Goal: Task Accomplishment & Management: Manage account settings

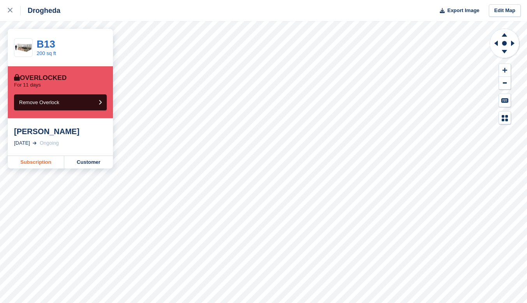
click at [38, 160] on link "Subscription" at bounding box center [36, 162] width 57 height 12
click at [34, 165] on link "Subscription" at bounding box center [36, 162] width 57 height 12
click at [46, 159] on link "Subscription" at bounding box center [36, 162] width 57 height 12
click at [8, 7] on div at bounding box center [14, 10] width 13 height 9
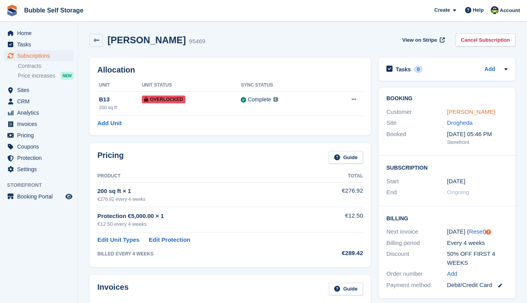
click at [461, 111] on link "[PERSON_NAME]" at bounding box center [471, 111] width 48 height 7
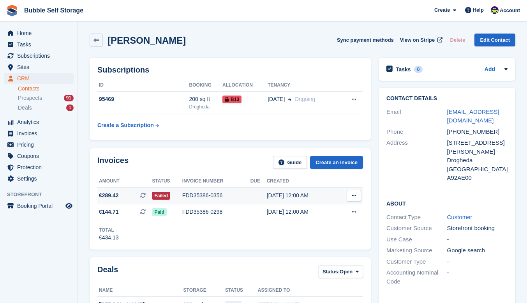
click at [198, 196] on div "FDD35386-0356" at bounding box center [216, 195] width 68 height 8
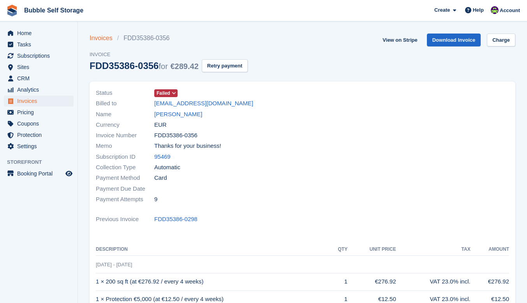
click at [106, 39] on link "Invoices" at bounding box center [104, 38] width 28 height 9
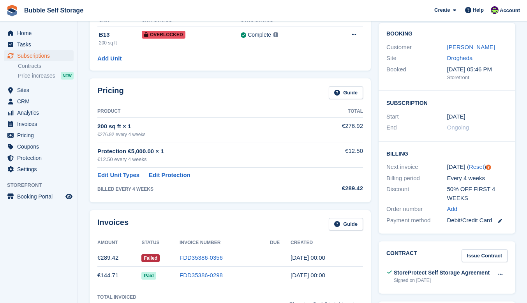
scroll to position [78, 0]
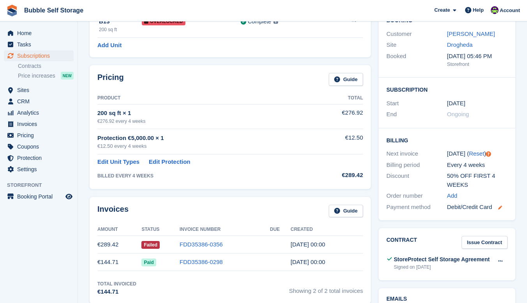
click at [502, 208] on icon at bounding box center [500, 207] width 4 height 4
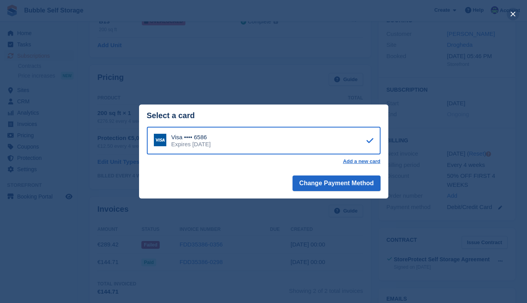
click at [514, 14] on button "close" at bounding box center [513, 14] width 12 height 12
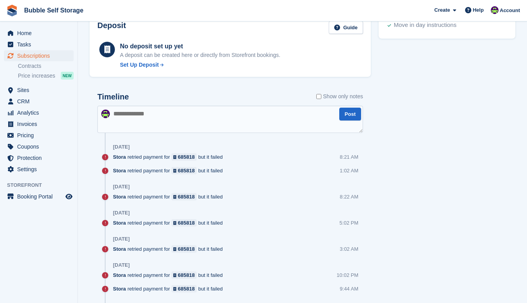
scroll to position [390, 0]
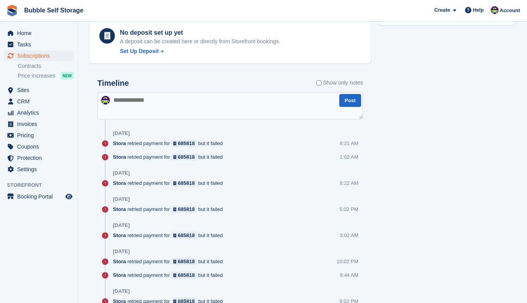
click at [141, 105] on textarea at bounding box center [230, 105] width 266 height 27
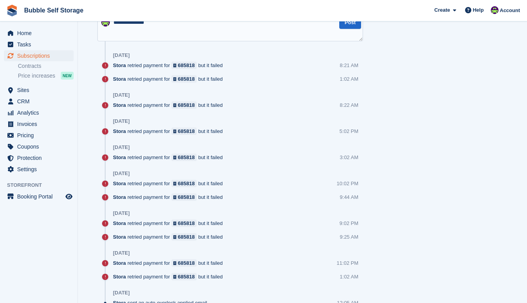
scroll to position [429, 0]
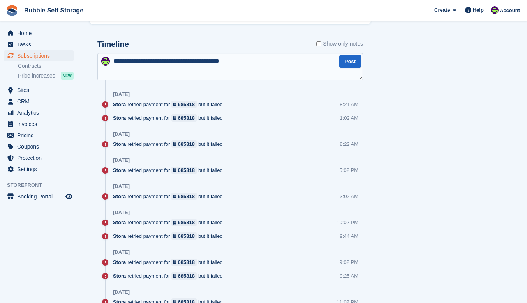
type textarea "**********"
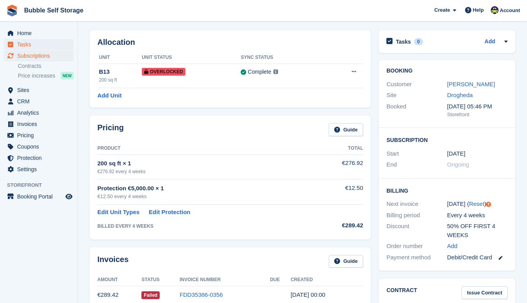
scroll to position [0, 0]
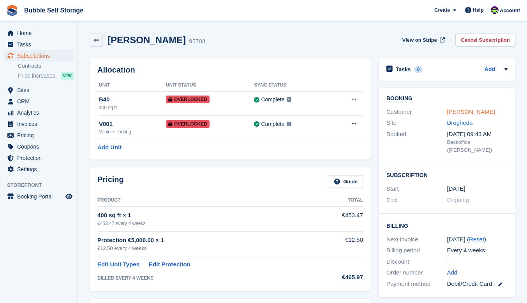
click at [468, 111] on link "David Brady" at bounding box center [471, 111] width 48 height 7
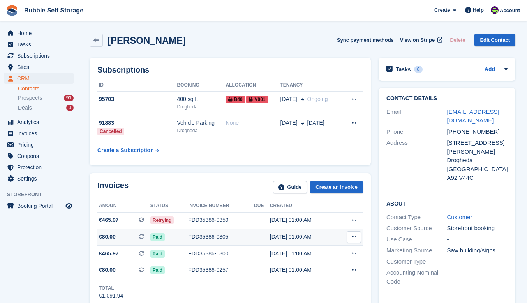
click at [208, 236] on div "FDD35386-0305" at bounding box center [221, 237] width 66 height 8
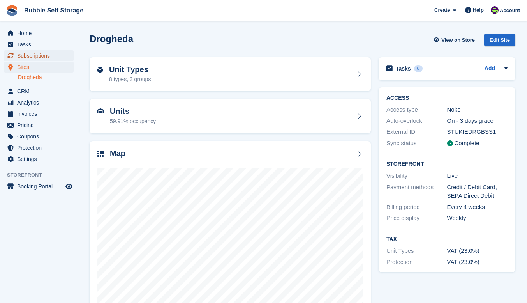
click at [38, 58] on span "Subscriptions" at bounding box center [40, 55] width 47 height 11
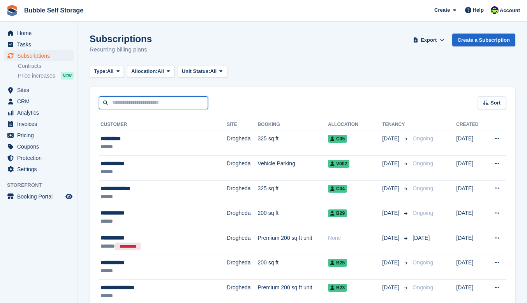
click at [139, 101] on input "text" at bounding box center [153, 102] width 109 height 13
type input "****"
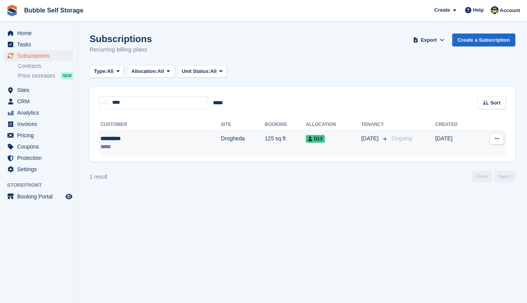
click at [221, 138] on td "Drogheda" at bounding box center [243, 143] width 44 height 25
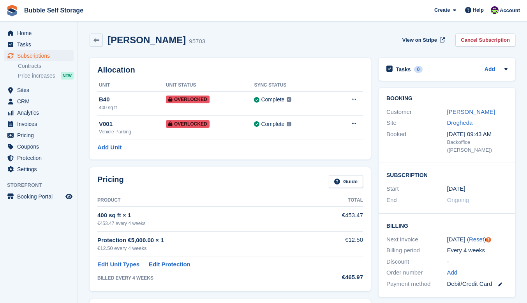
scroll to position [156, 0]
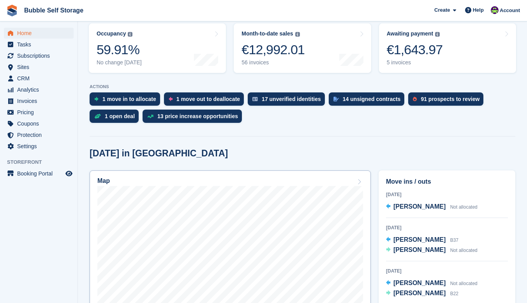
scroll to position [39, 0]
